Goal: Find specific page/section: Find specific page/section

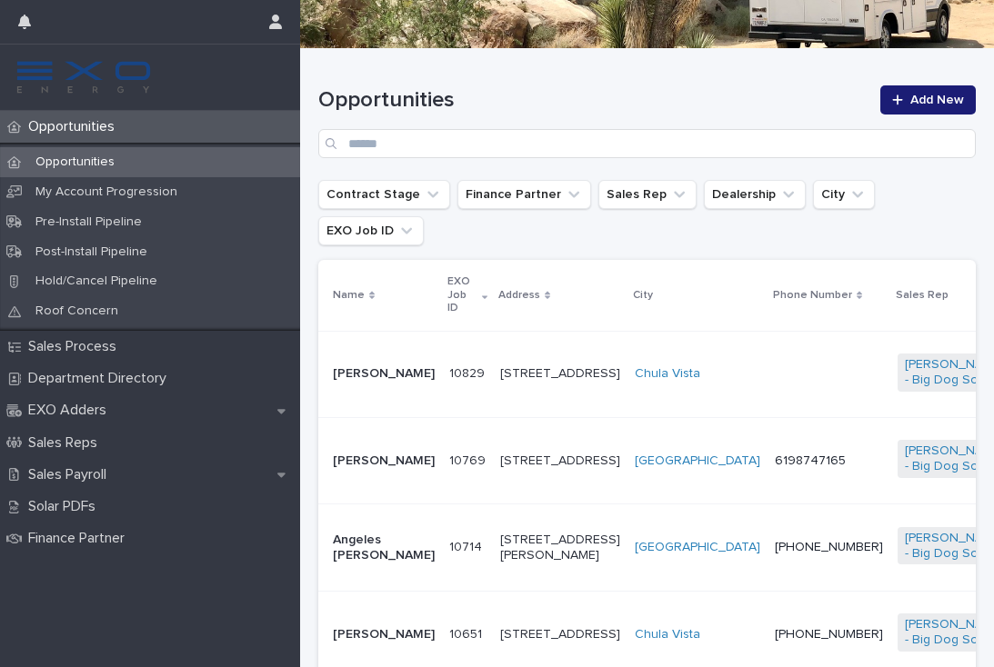
scroll to position [238, 0]
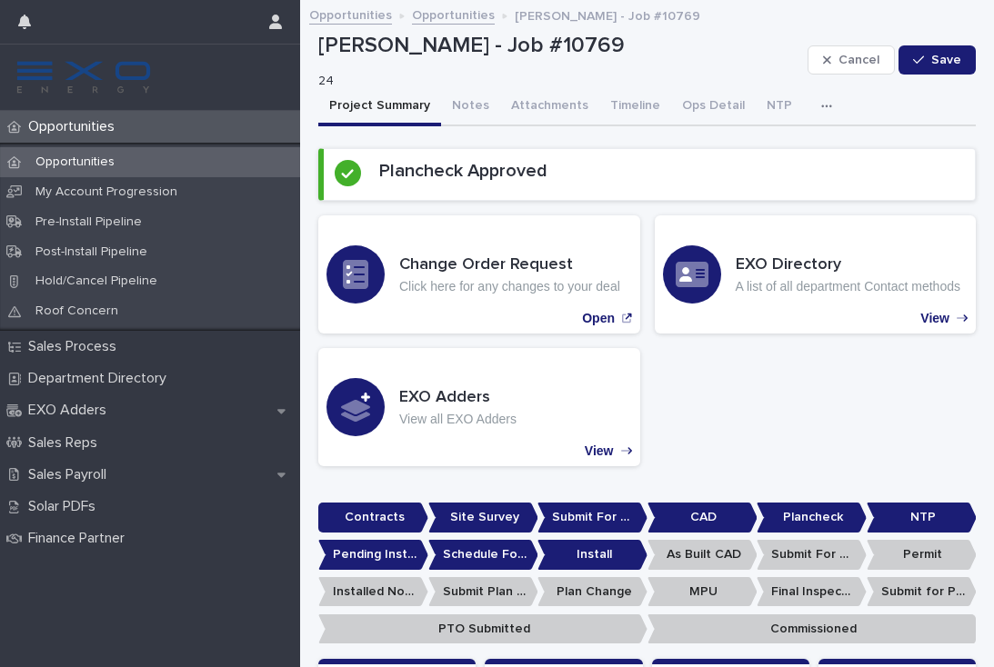
click at [85, 131] on p "Opportunities" at bounding box center [75, 126] width 108 height 17
